Goal: Information Seeking & Learning: Learn about a topic

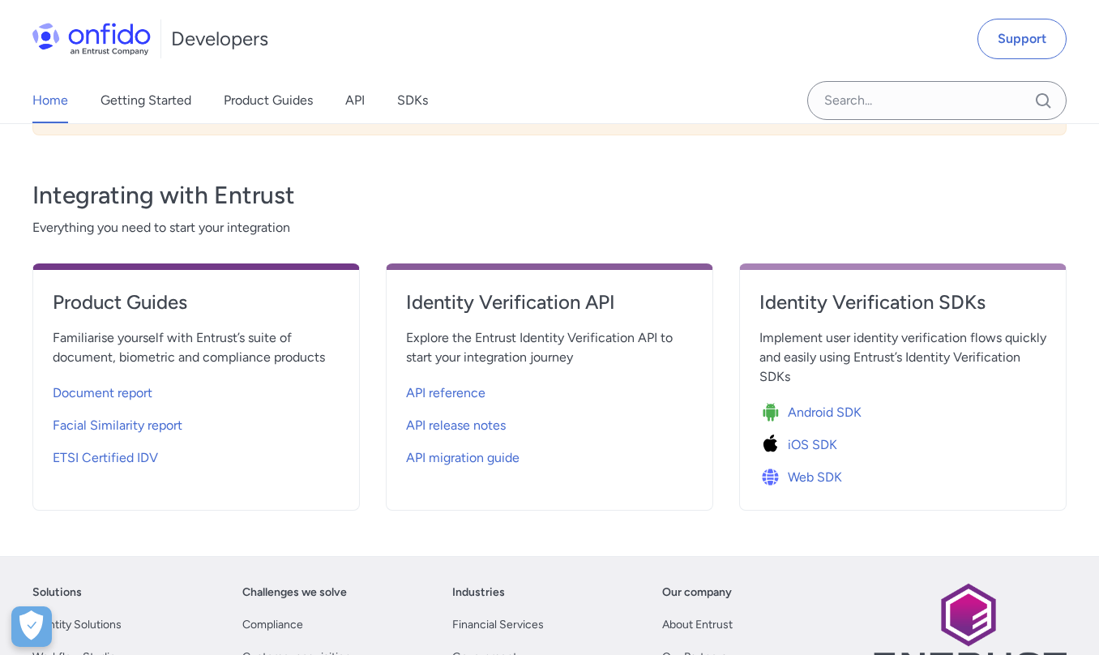
scroll to position [522, 0]
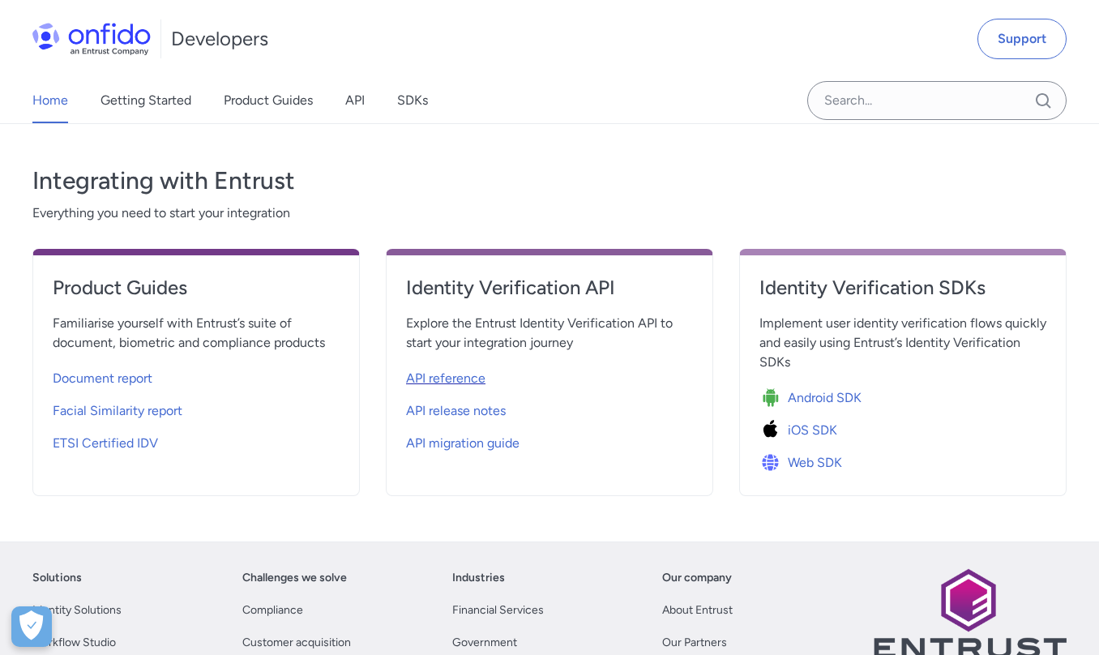
click at [467, 378] on span "API reference" at bounding box center [445, 378] width 79 height 19
select select "http"
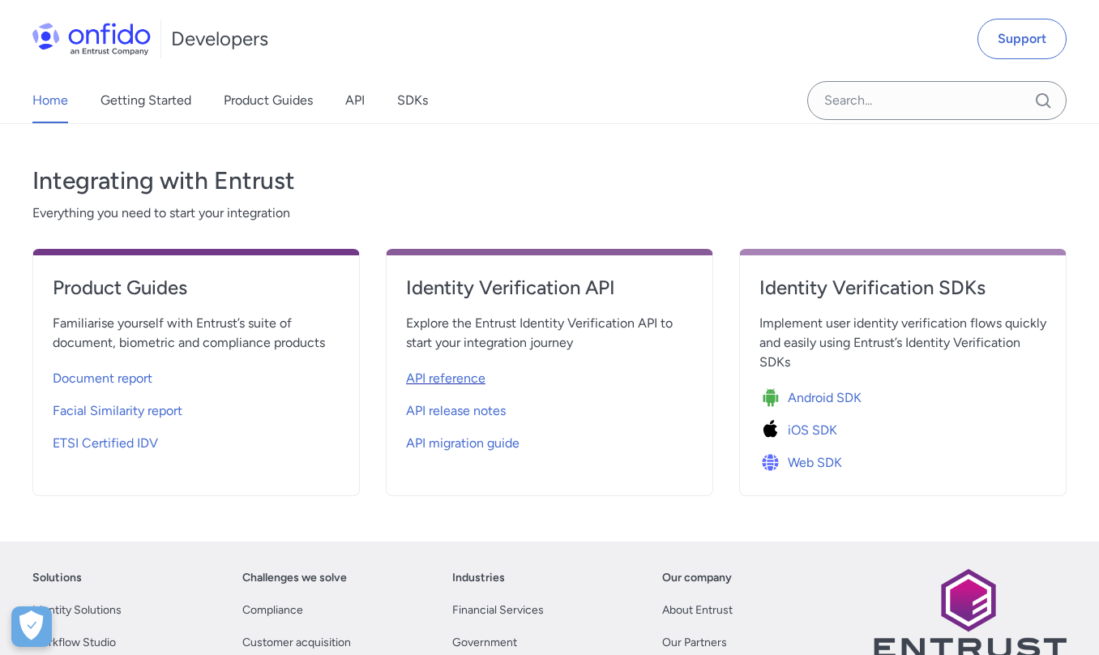
select select "http"
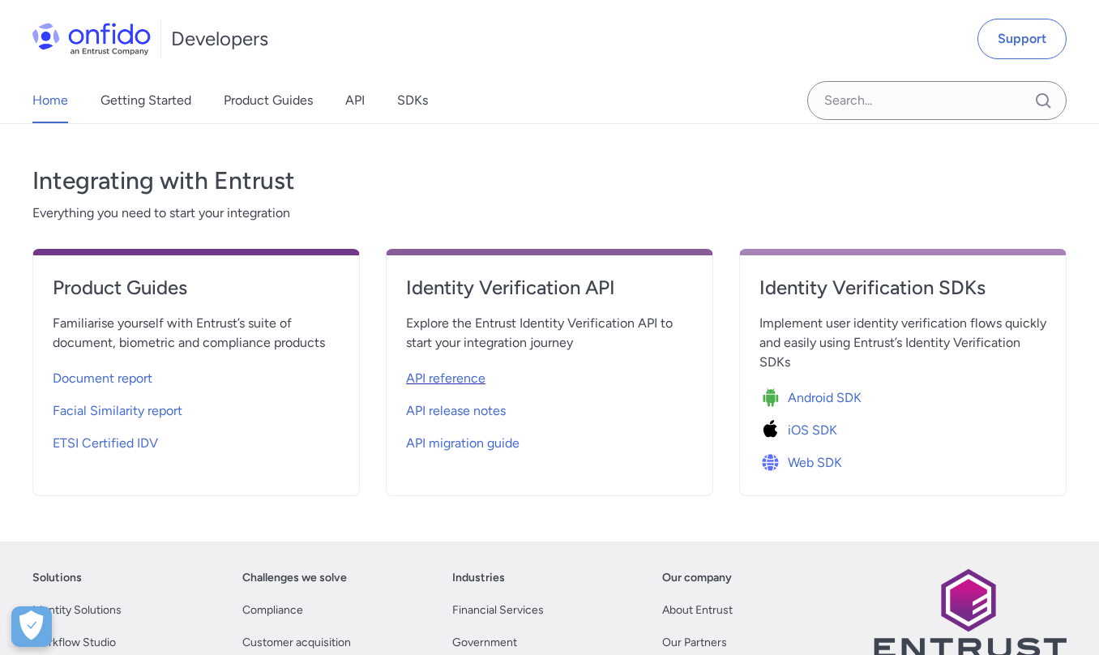
select select "http"
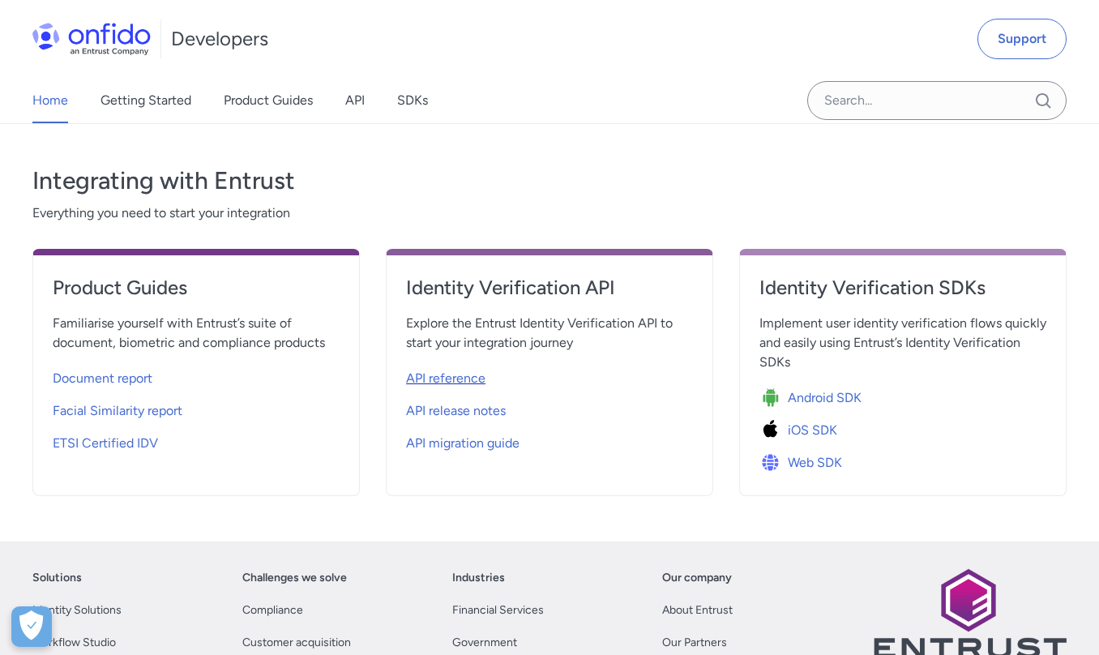
select select "http"
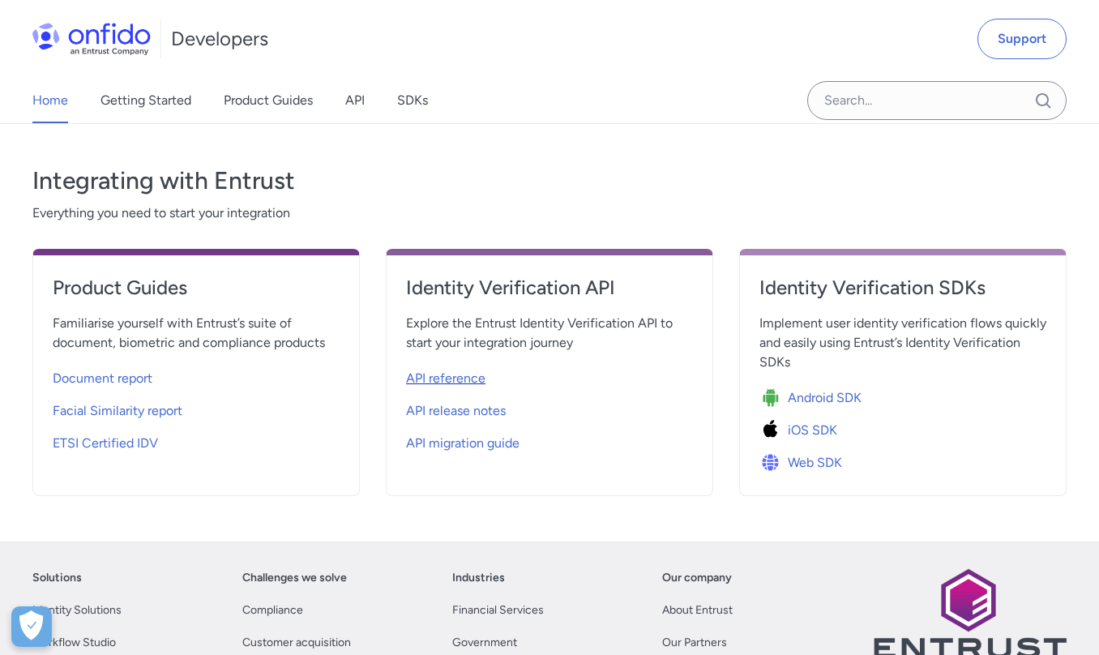
select select "http"
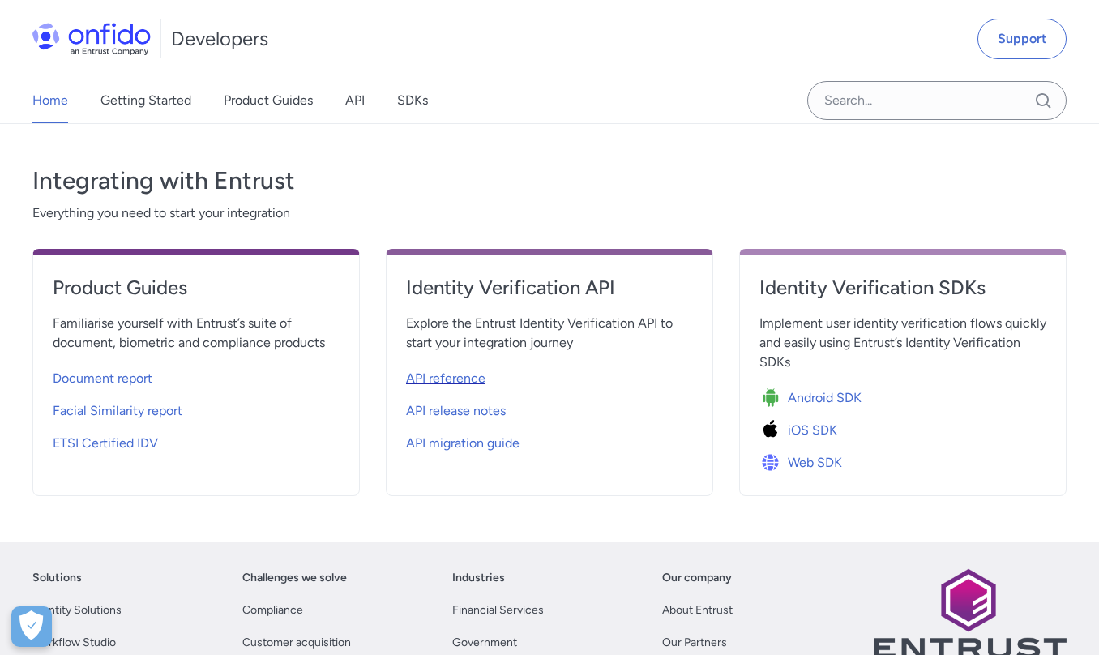
select select "http"
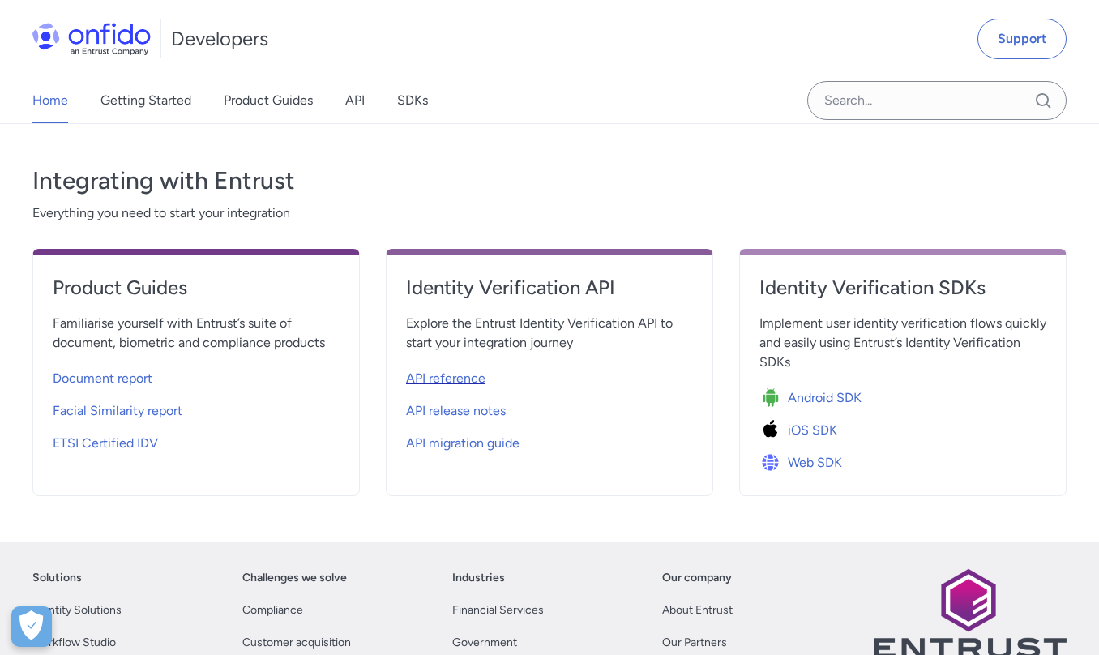
select select "http"
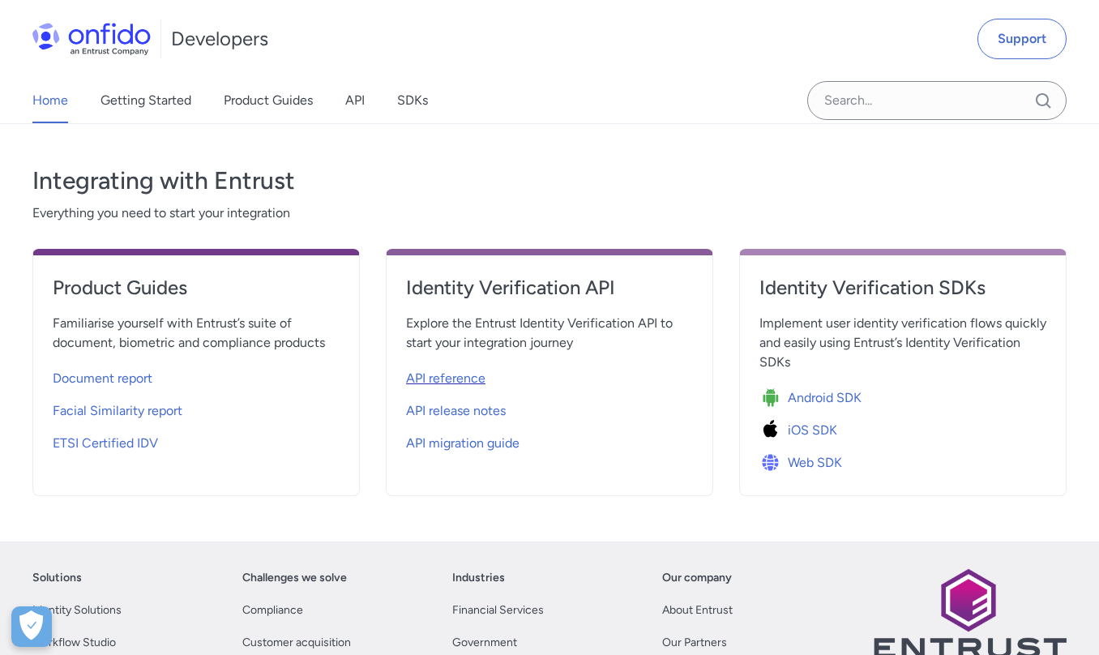
select select "http"
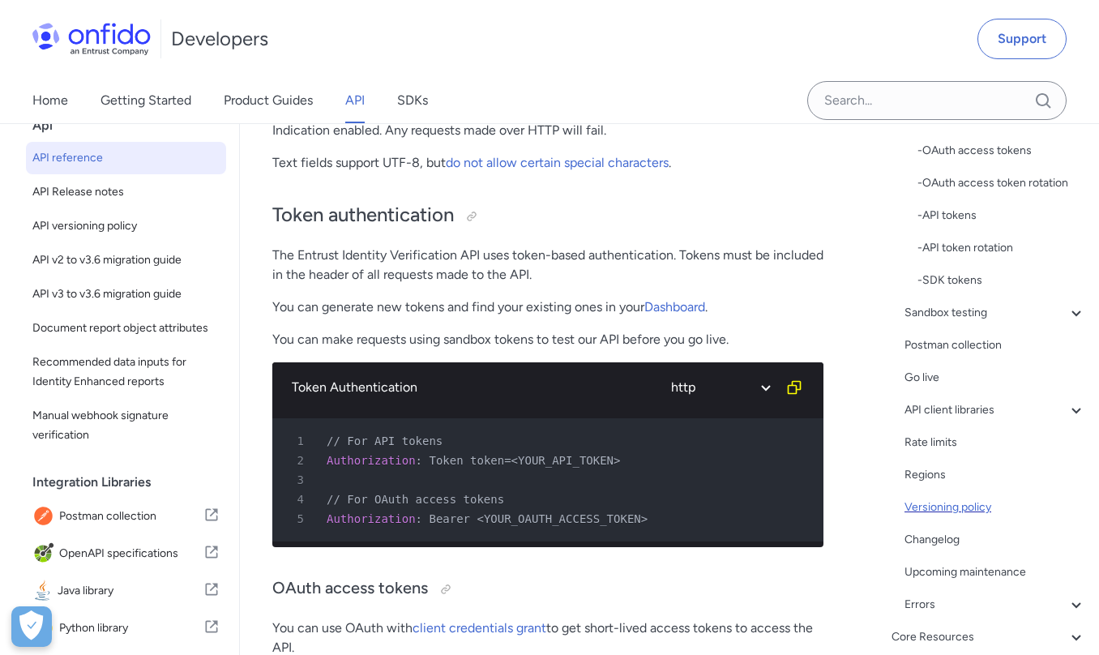
scroll to position [143, 0]
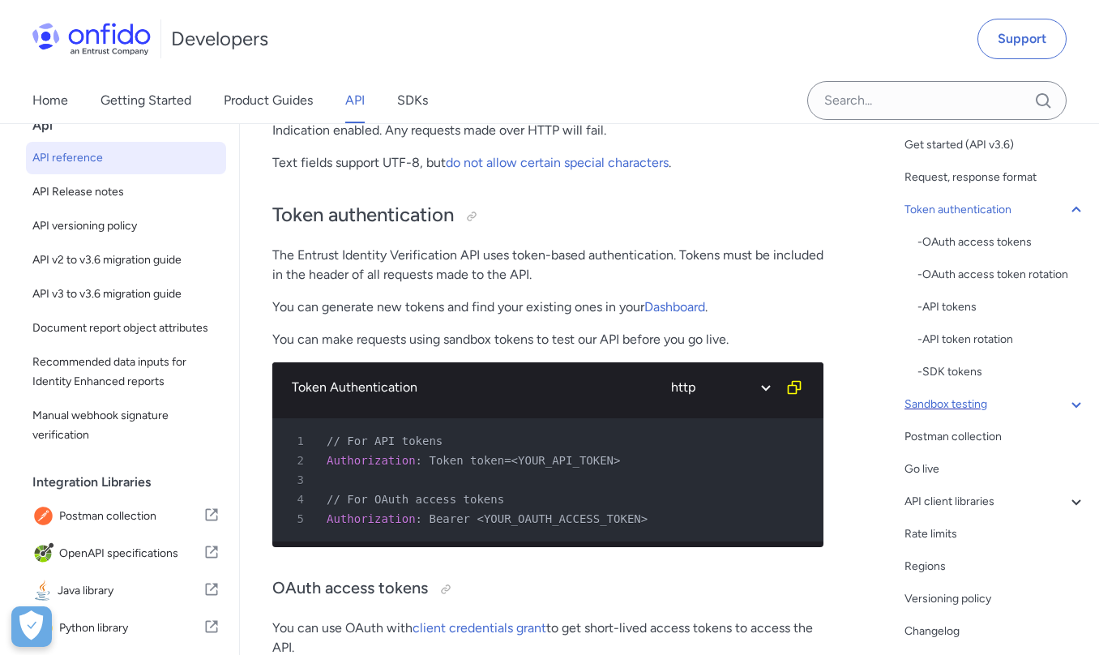
click at [1072, 404] on icon at bounding box center [1075, 404] width 19 height 19
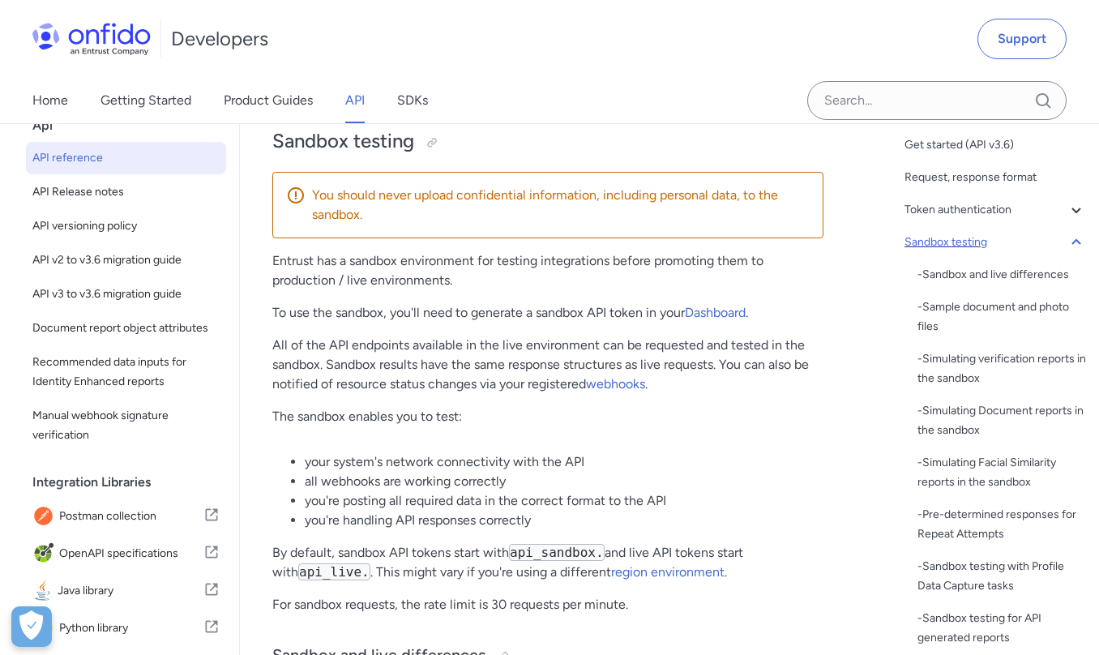
click at [1074, 246] on icon at bounding box center [1075, 242] width 19 height 19
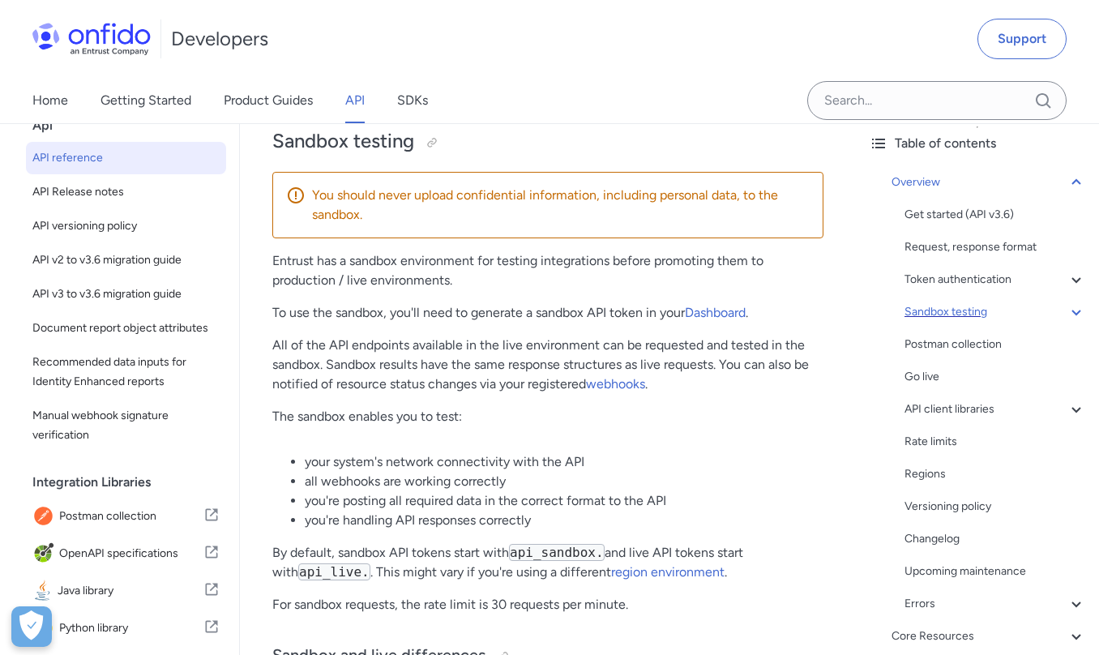
scroll to position [99, 0]
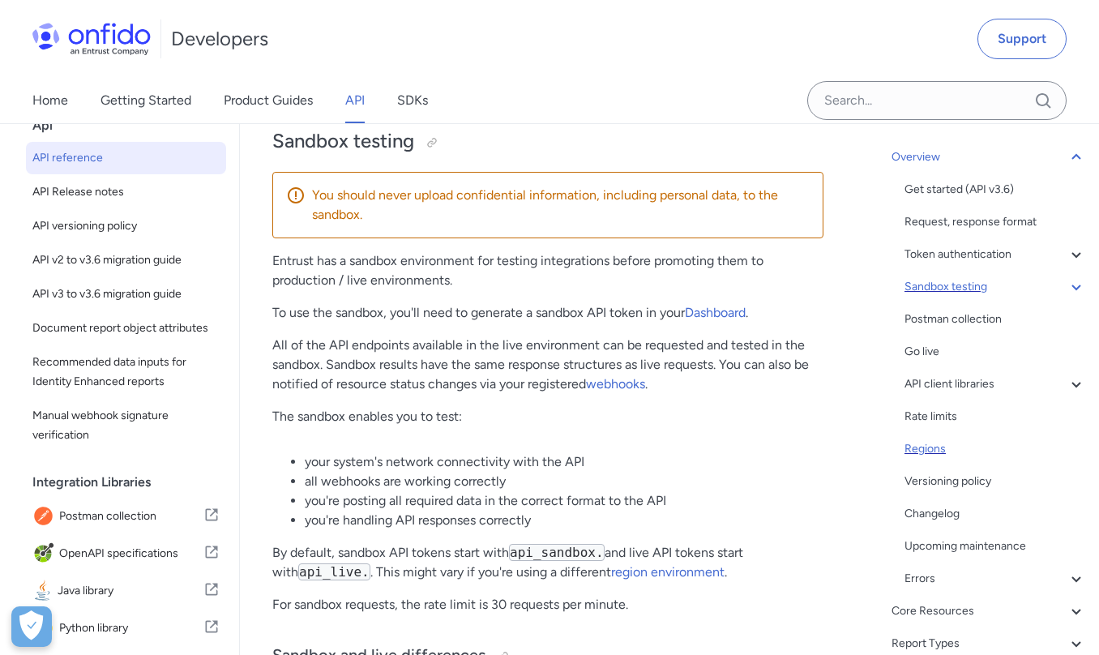
click at [929, 453] on div "Regions" at bounding box center [994, 448] width 181 height 19
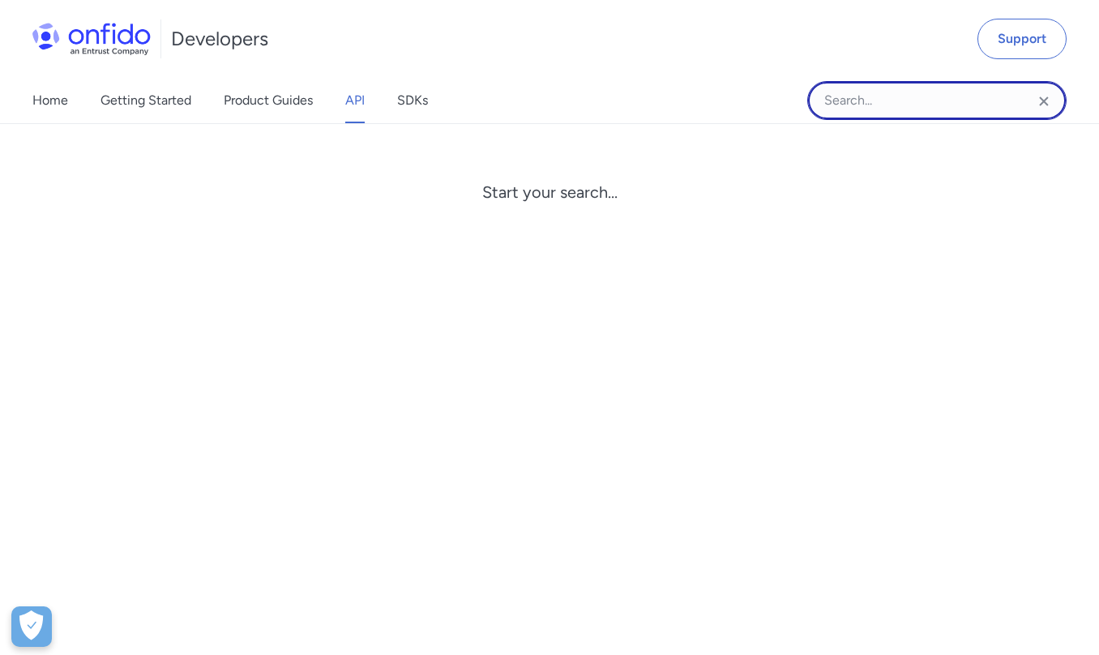
click at [896, 104] on input "Onfido search input field" at bounding box center [936, 100] width 259 height 39
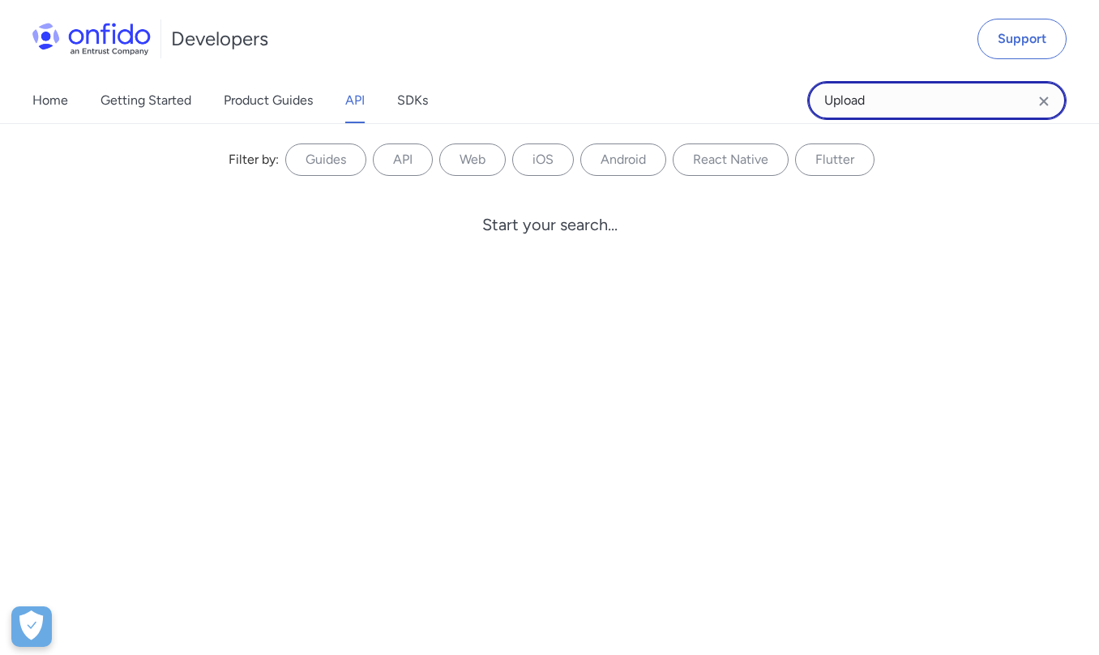
type input "Upload"
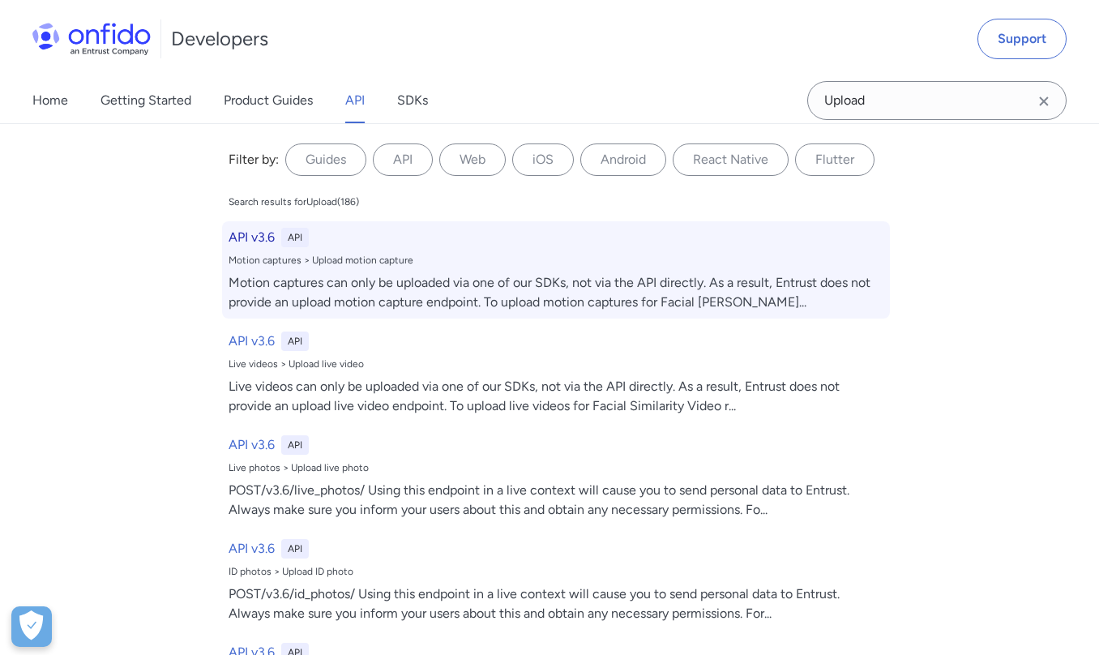
click at [248, 232] on h6 "API v3.6" at bounding box center [251, 237] width 46 height 19
